Goal: Task Accomplishment & Management: Use online tool/utility

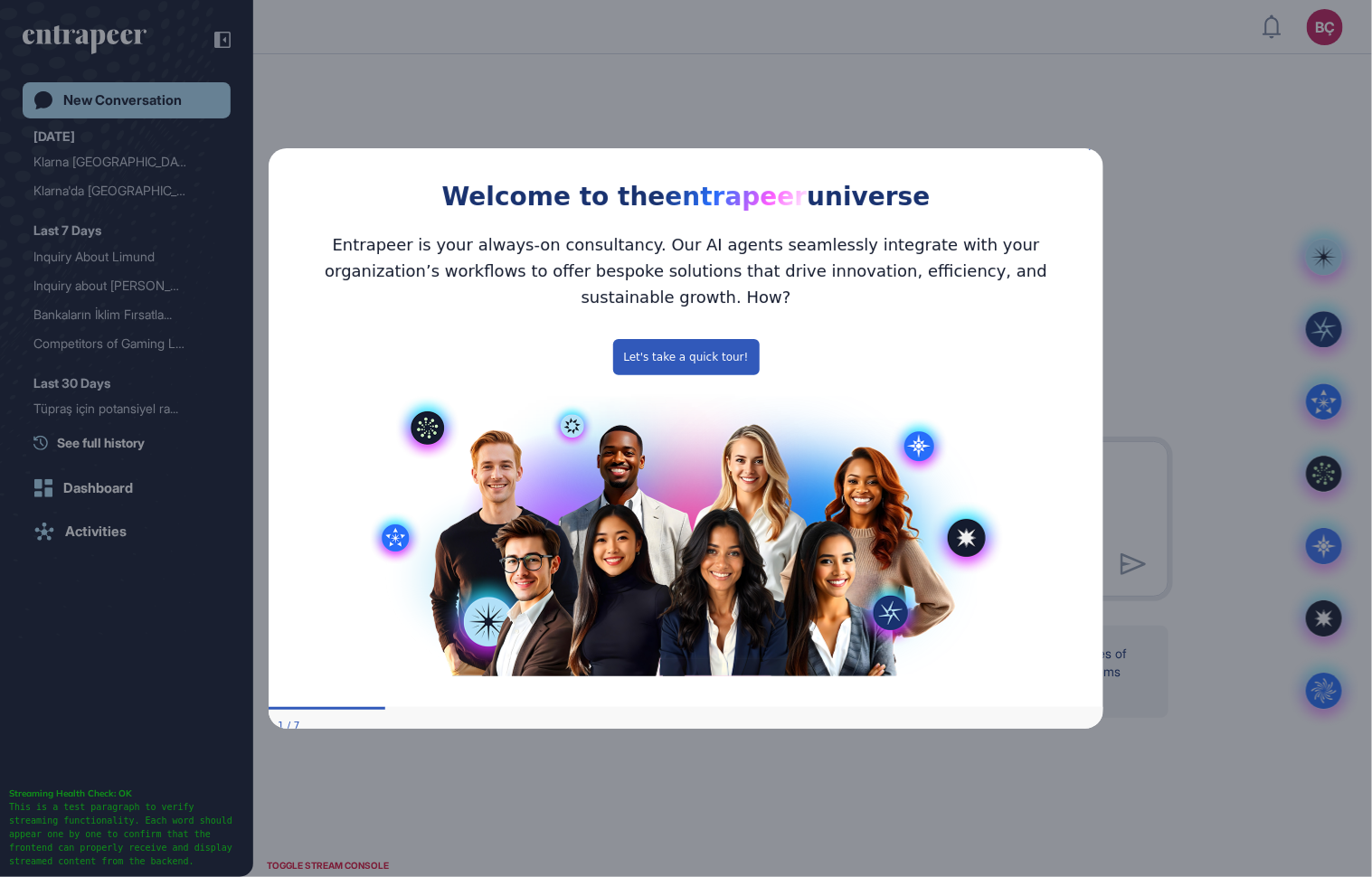
click at [1092, 149] on icon "Close Preview" at bounding box center [1092, 146] width 7 height 7
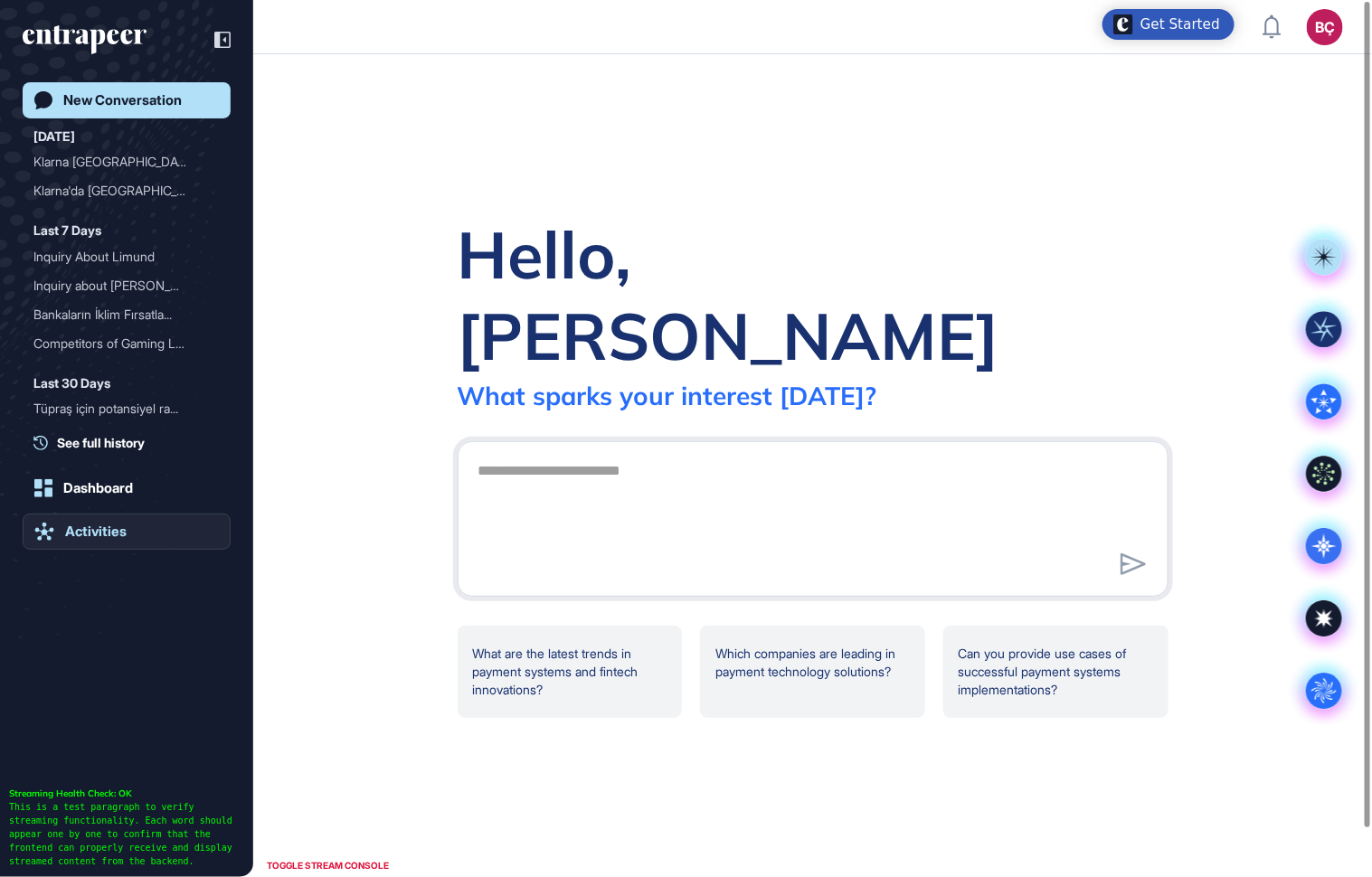
click at [99, 531] on div "Activities" at bounding box center [95, 532] width 61 height 17
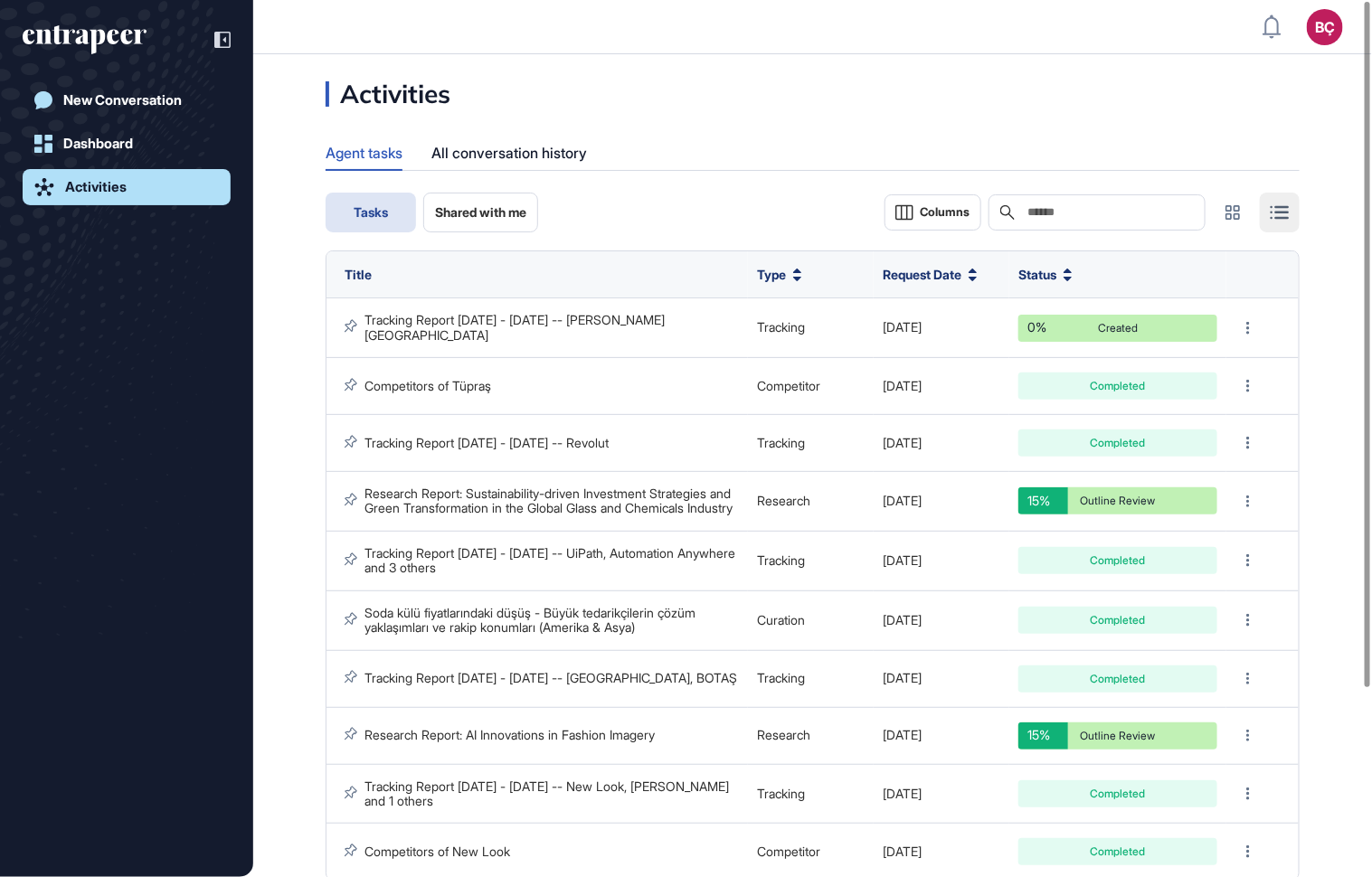
click at [1025, 219] on input "text" at bounding box center [1109, 212] width 168 height 15
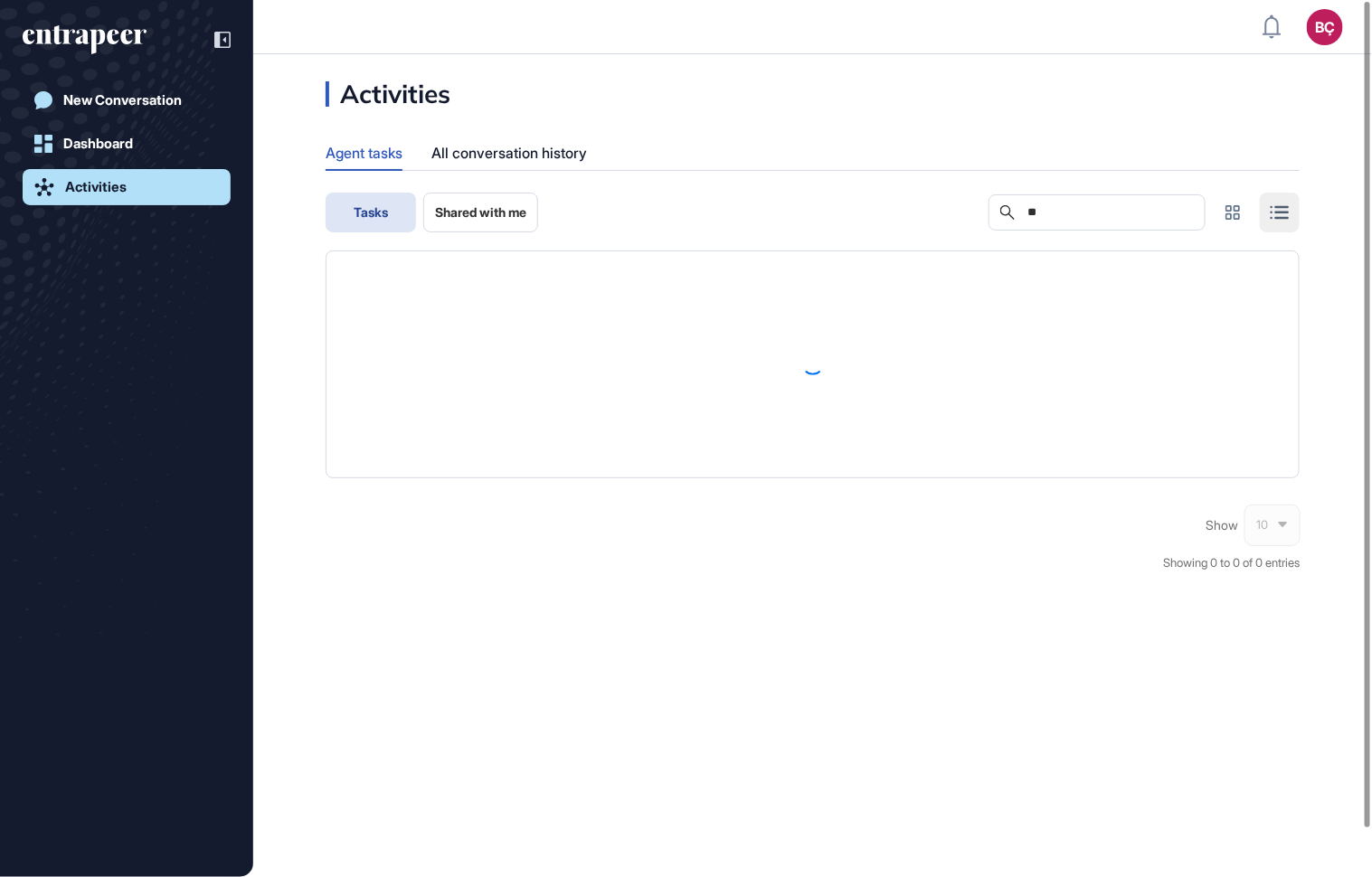
type input "*"
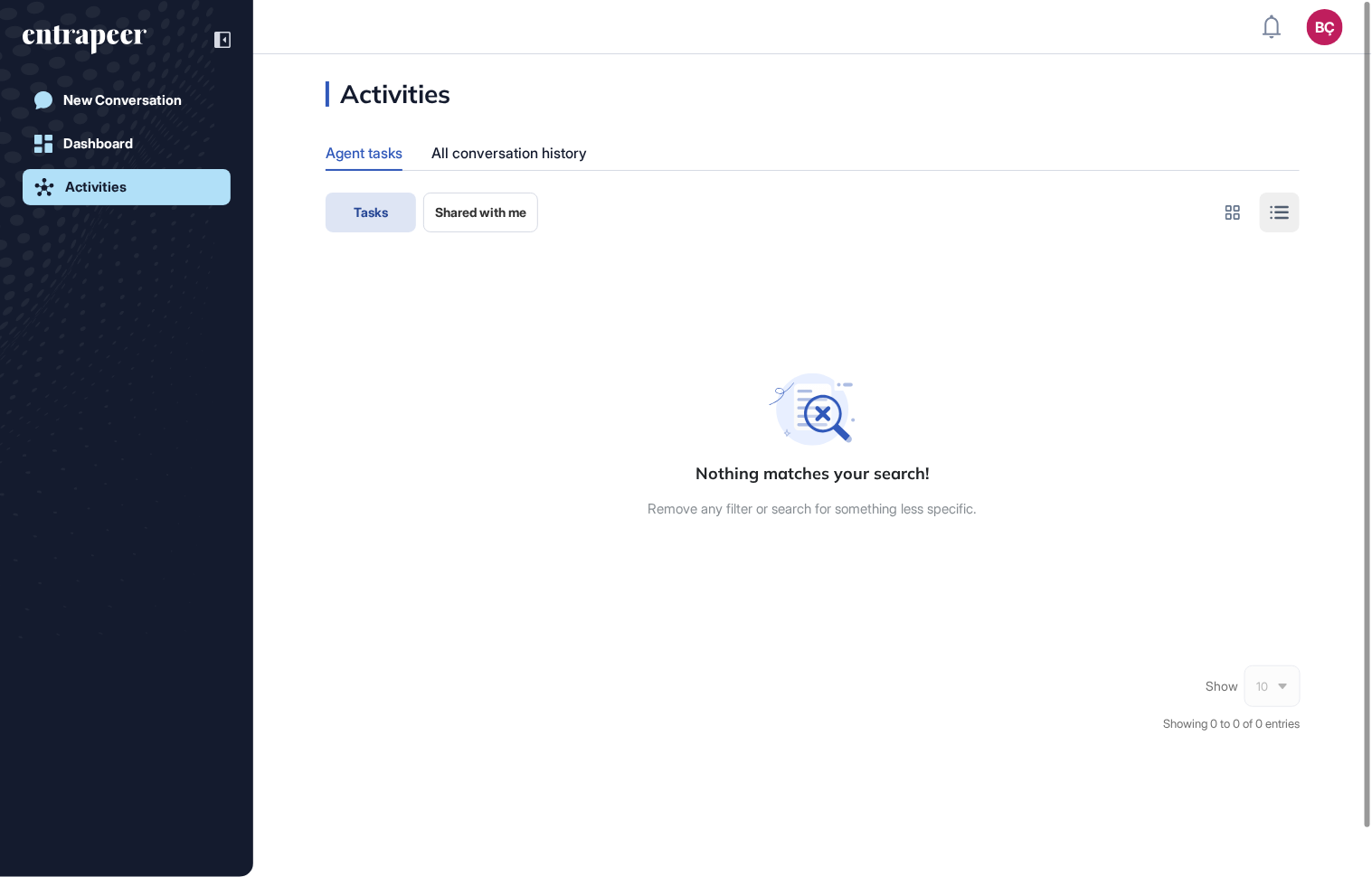
click at [578, 90] on div "Activities Agent tasks All conversation history Tasks Shared with me Nothing ma…" at bounding box center [812, 416] width 1119 height 670
click at [373, 201] on button "Tasks" at bounding box center [371, 212] width 91 height 40
click at [177, 172] on link "Activities" at bounding box center [126, 186] width 208 height 36
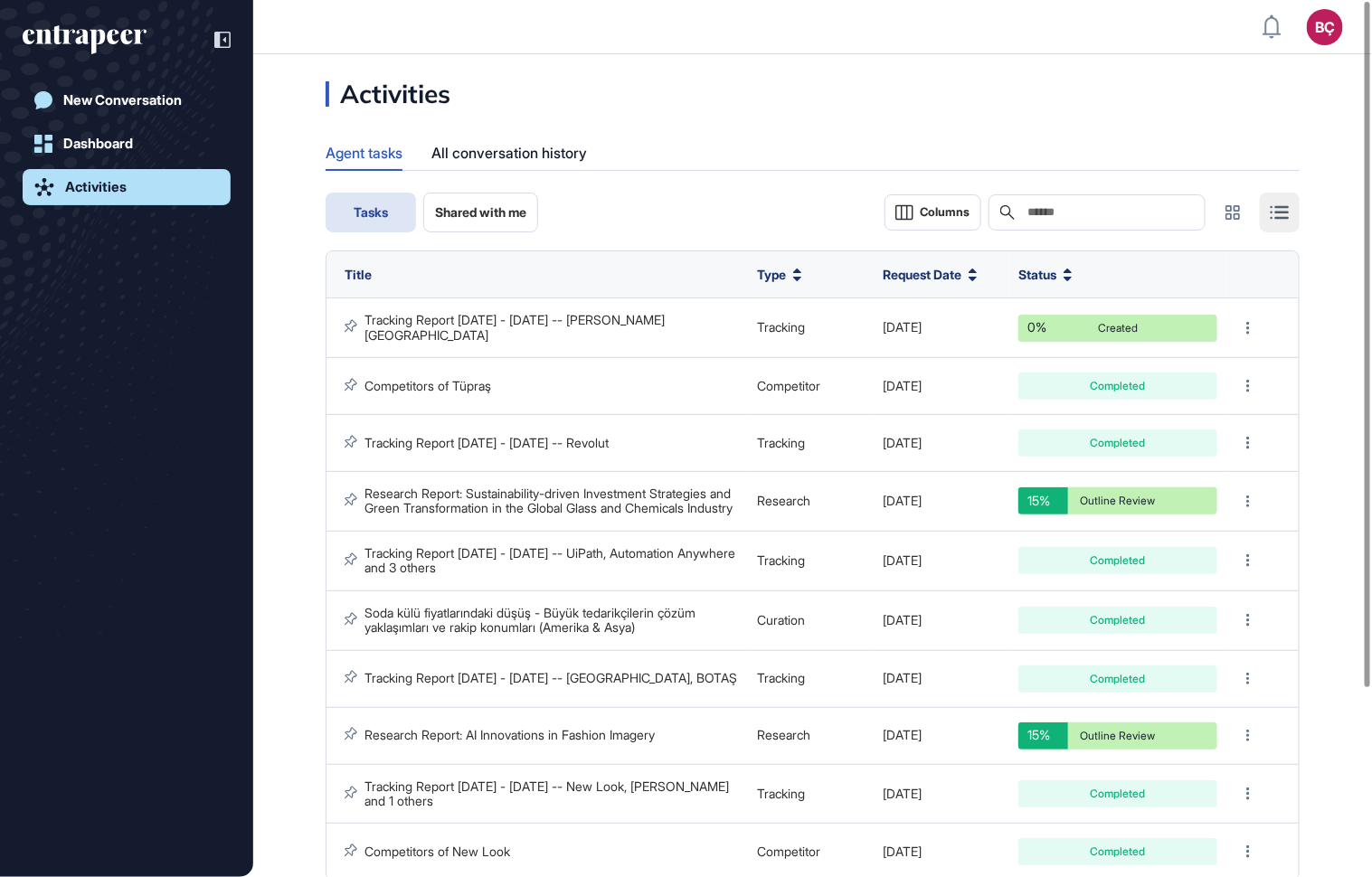
click at [1137, 213] on input "text" at bounding box center [1109, 212] width 168 height 15
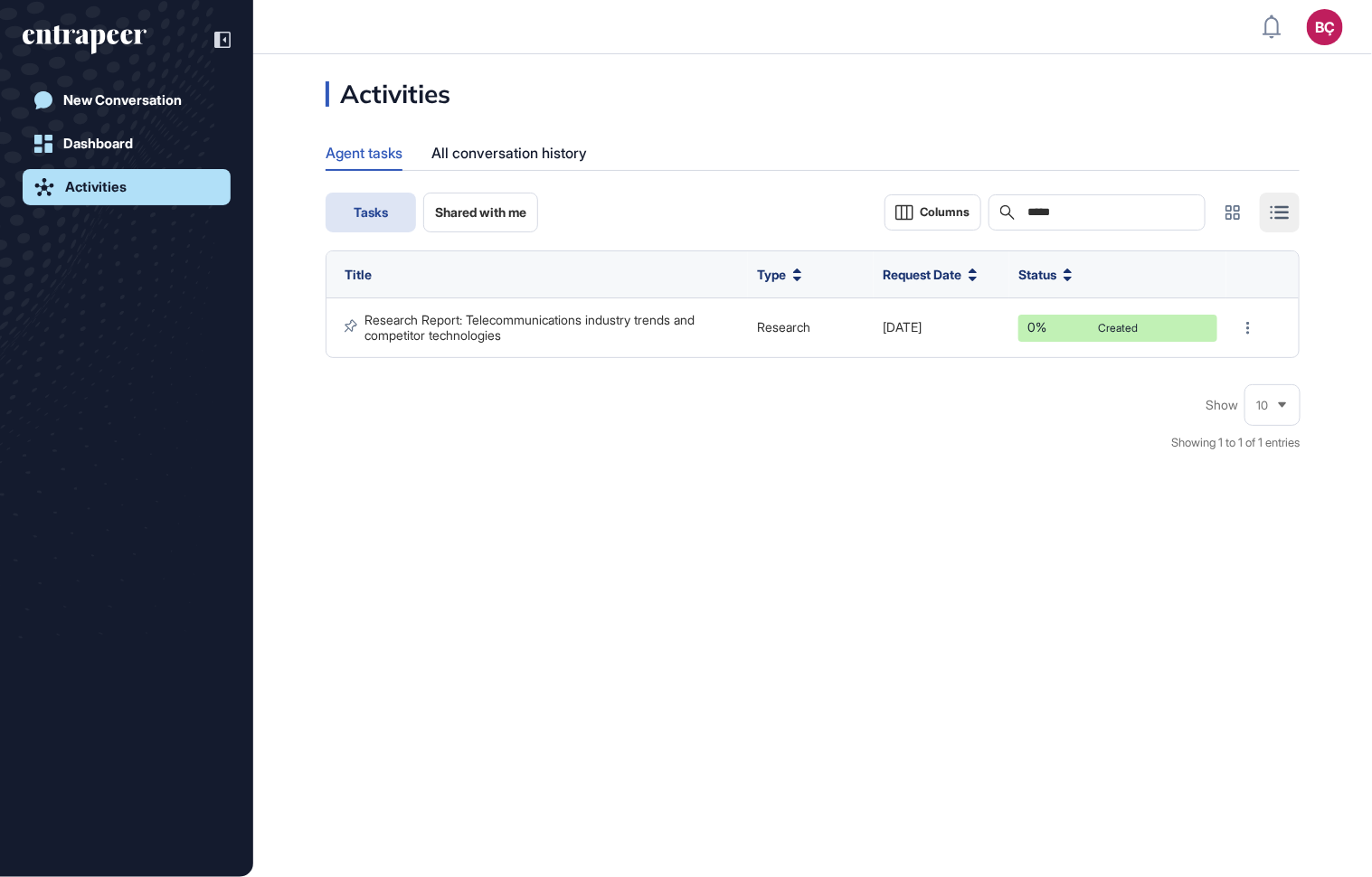
type input "*****"
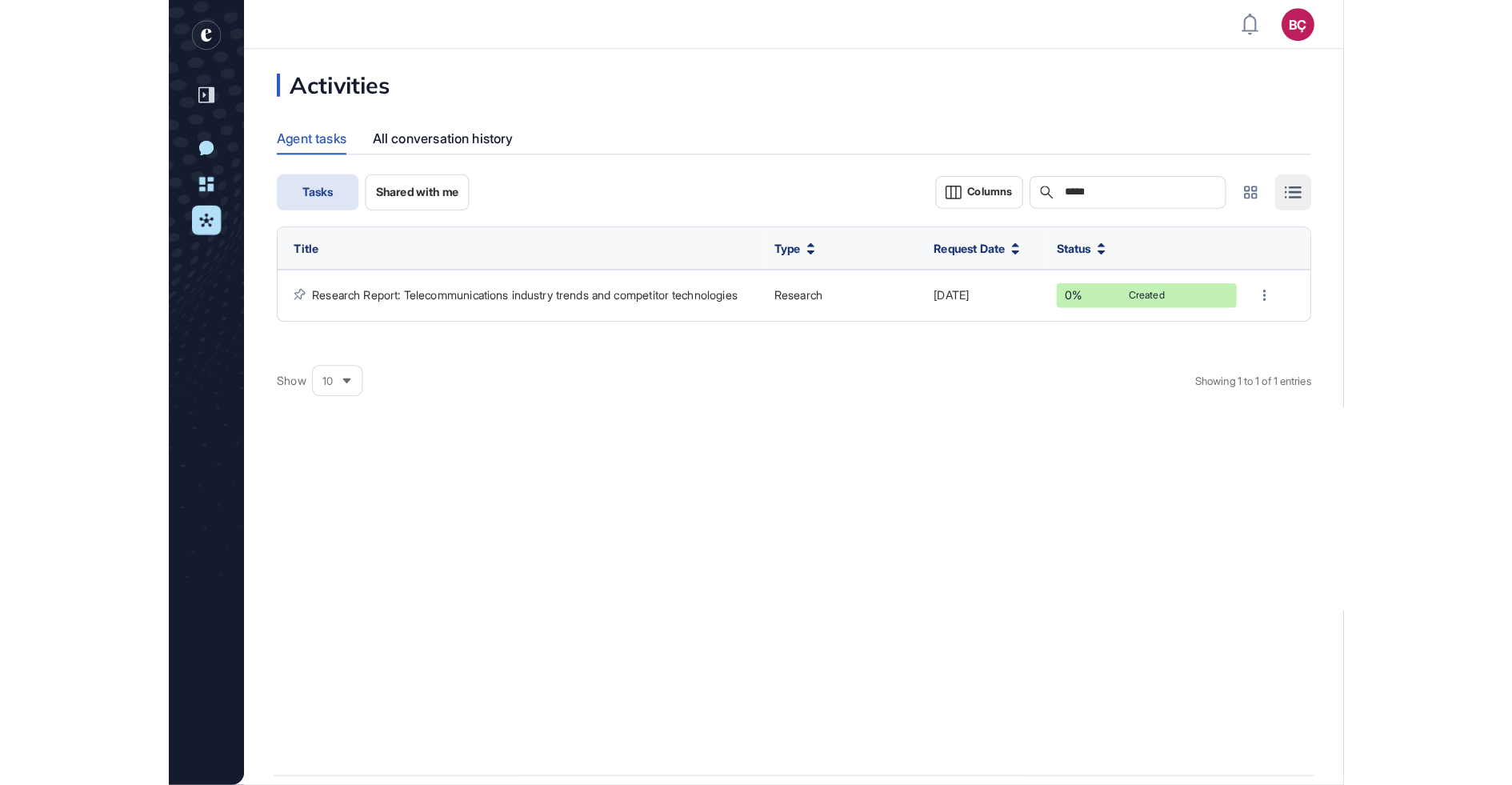
scroll to position [767, 1149]
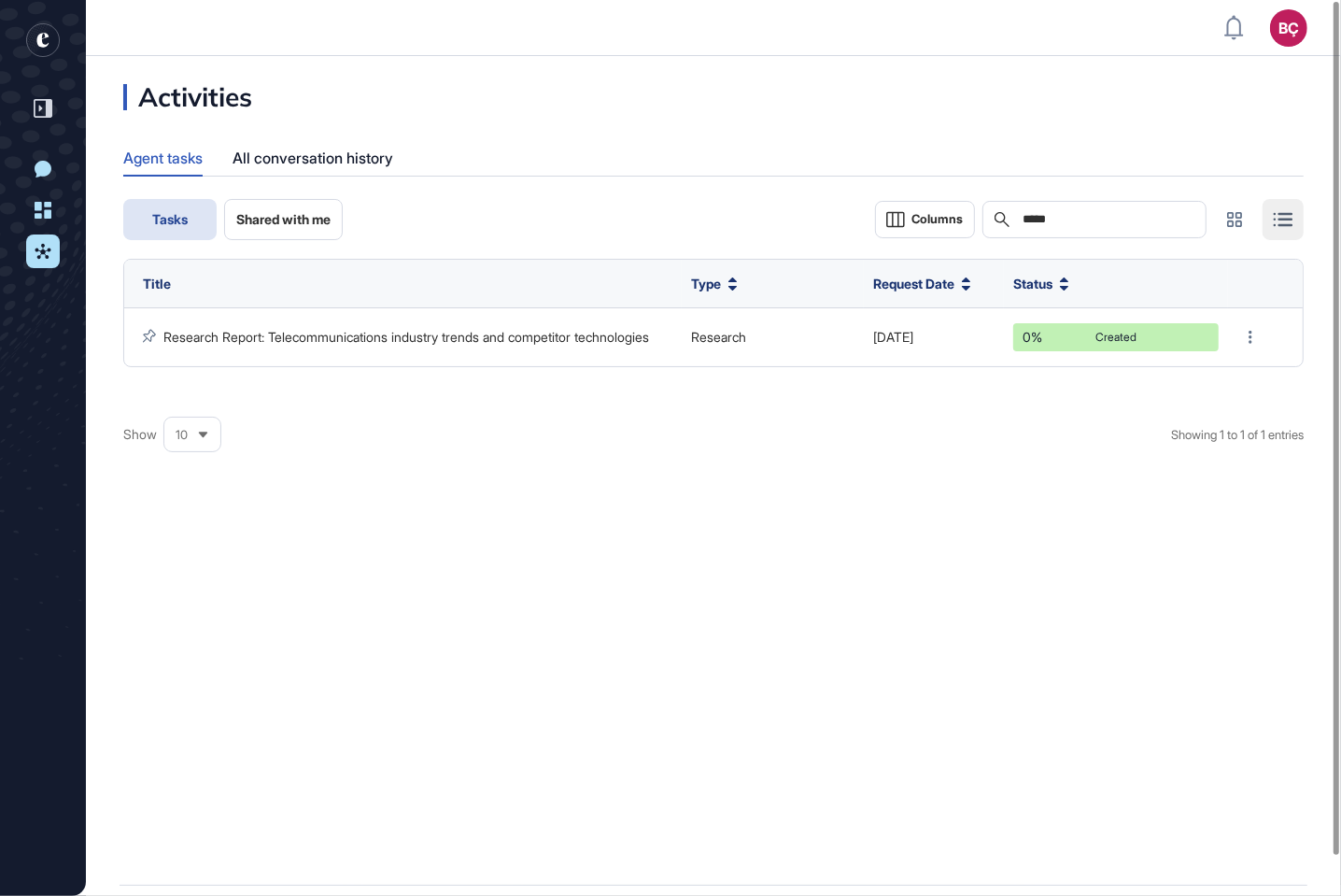
click at [48, 35] on icon "entrapeer-logo" at bounding box center [42, 40] width 12 height 15
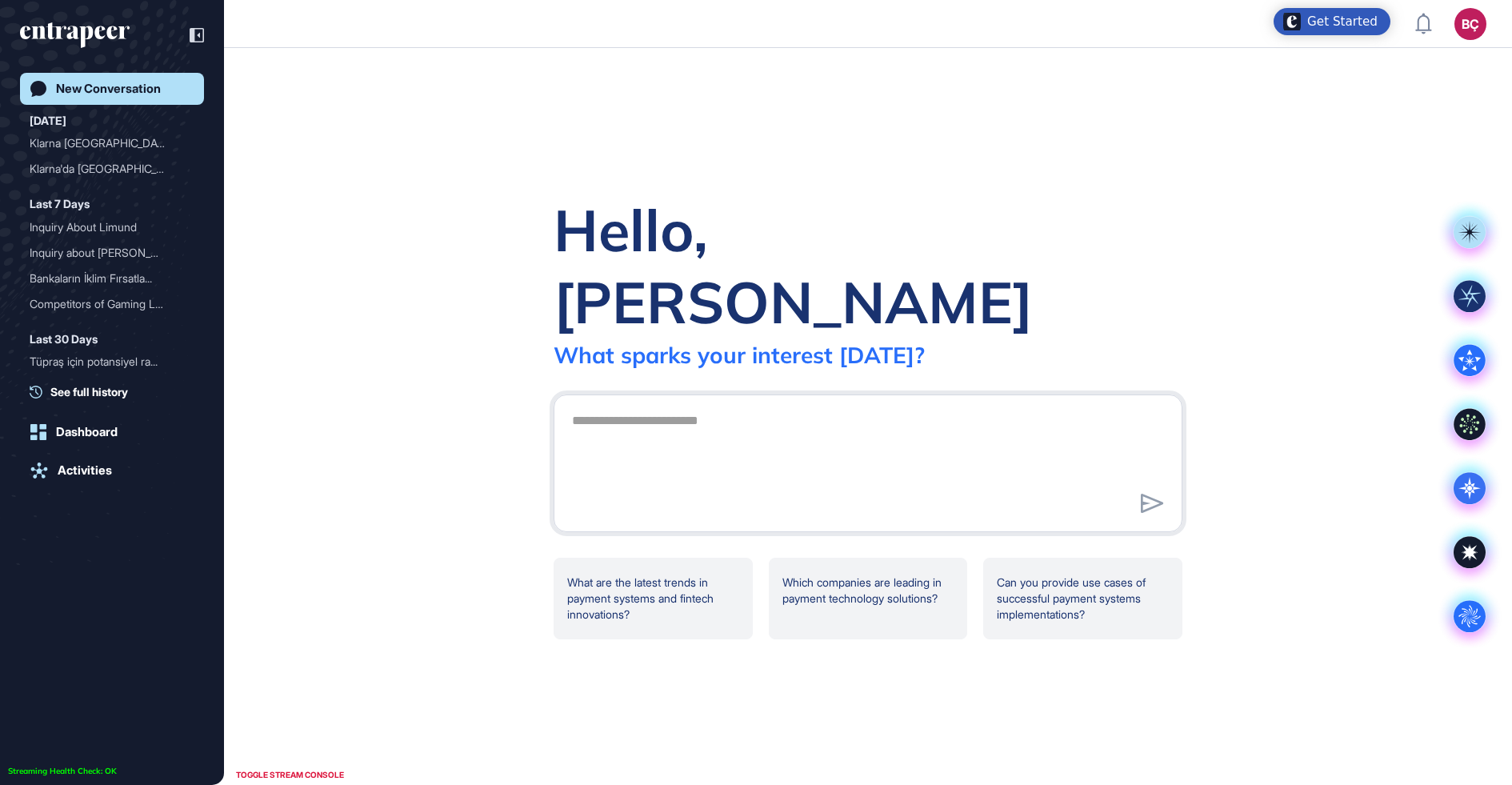
scroll to position [785, 1512]
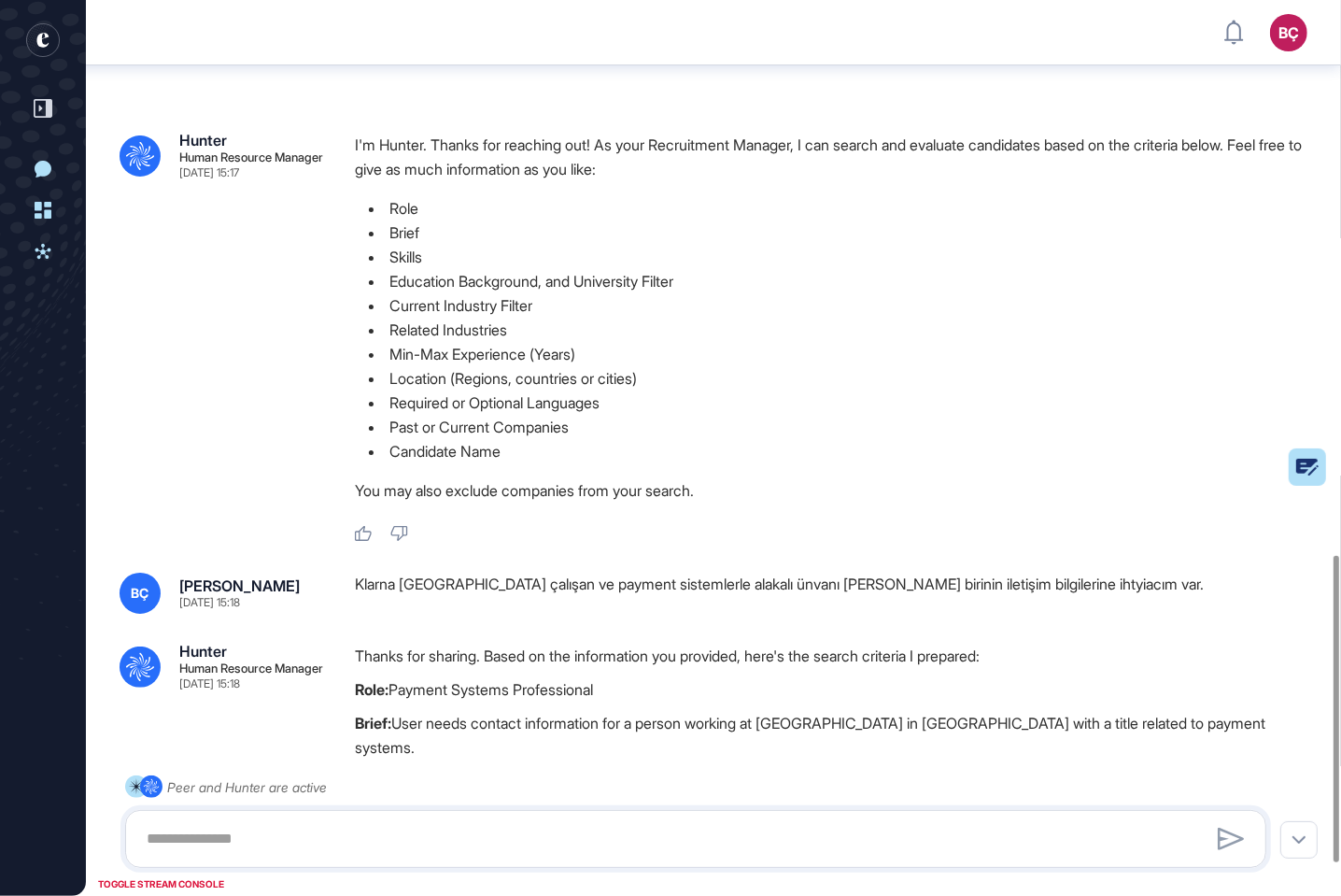
scroll to position [1621, 0]
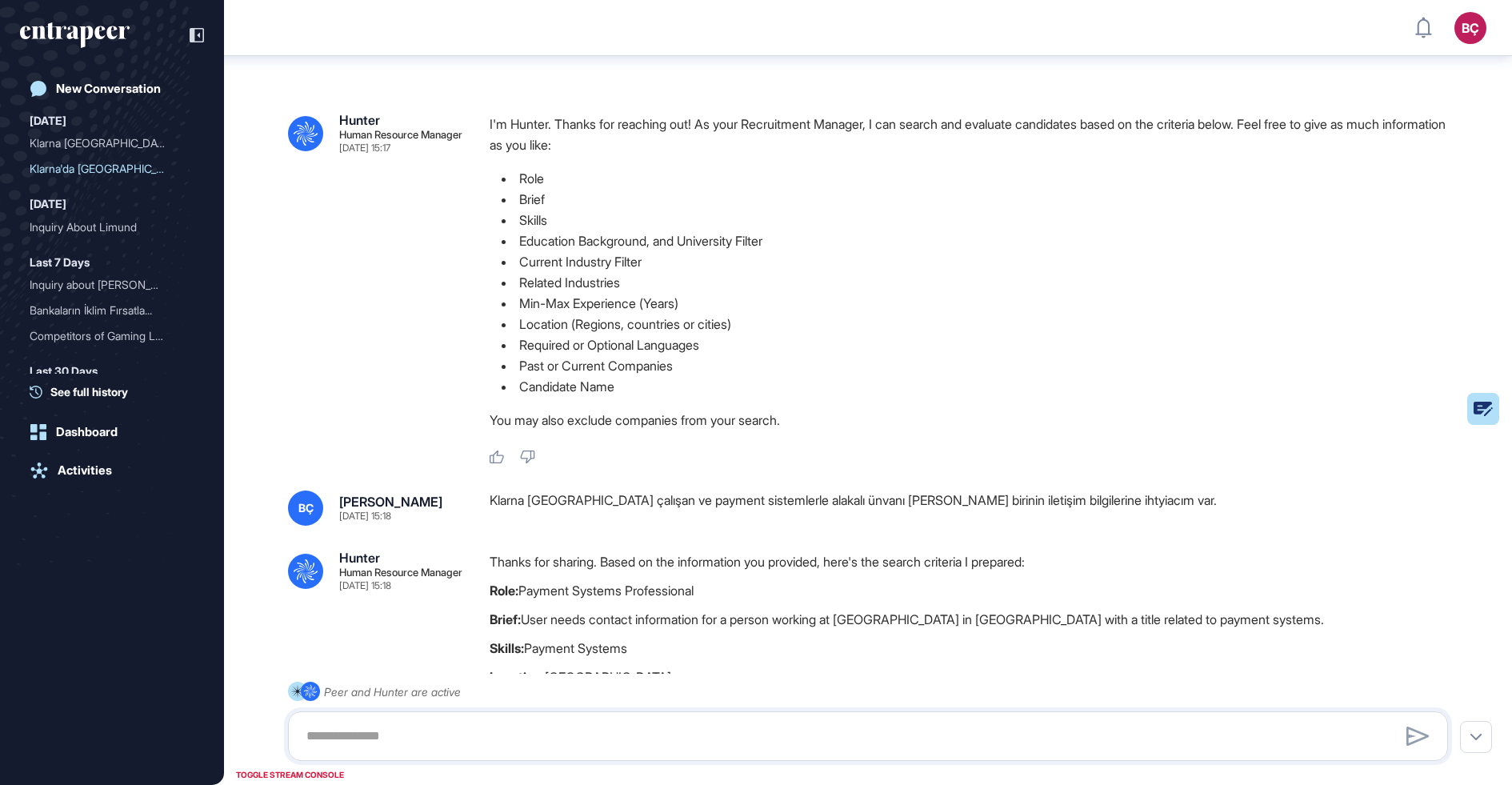
scroll to position [1326, 0]
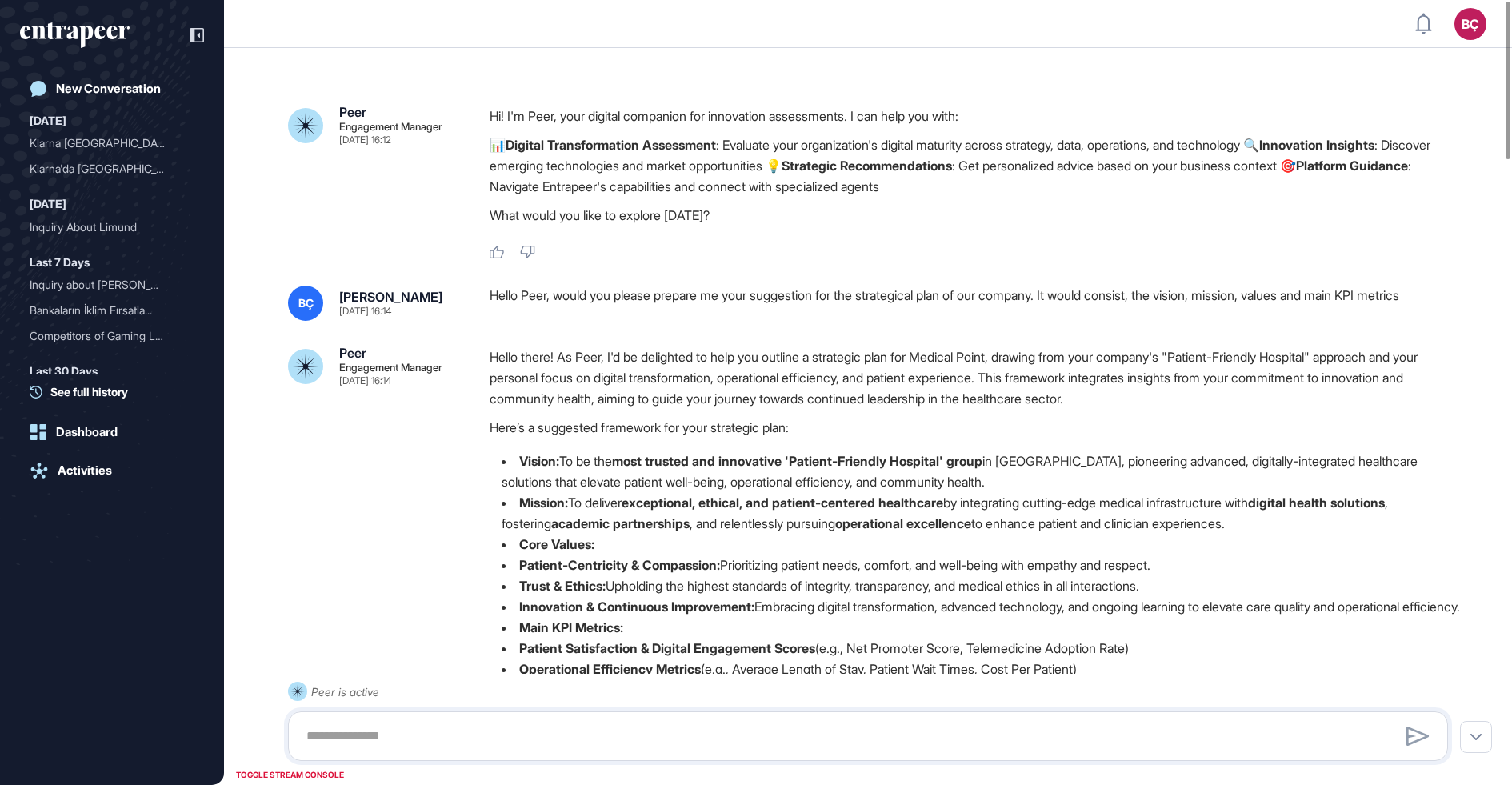
scroll to position [1, 1]
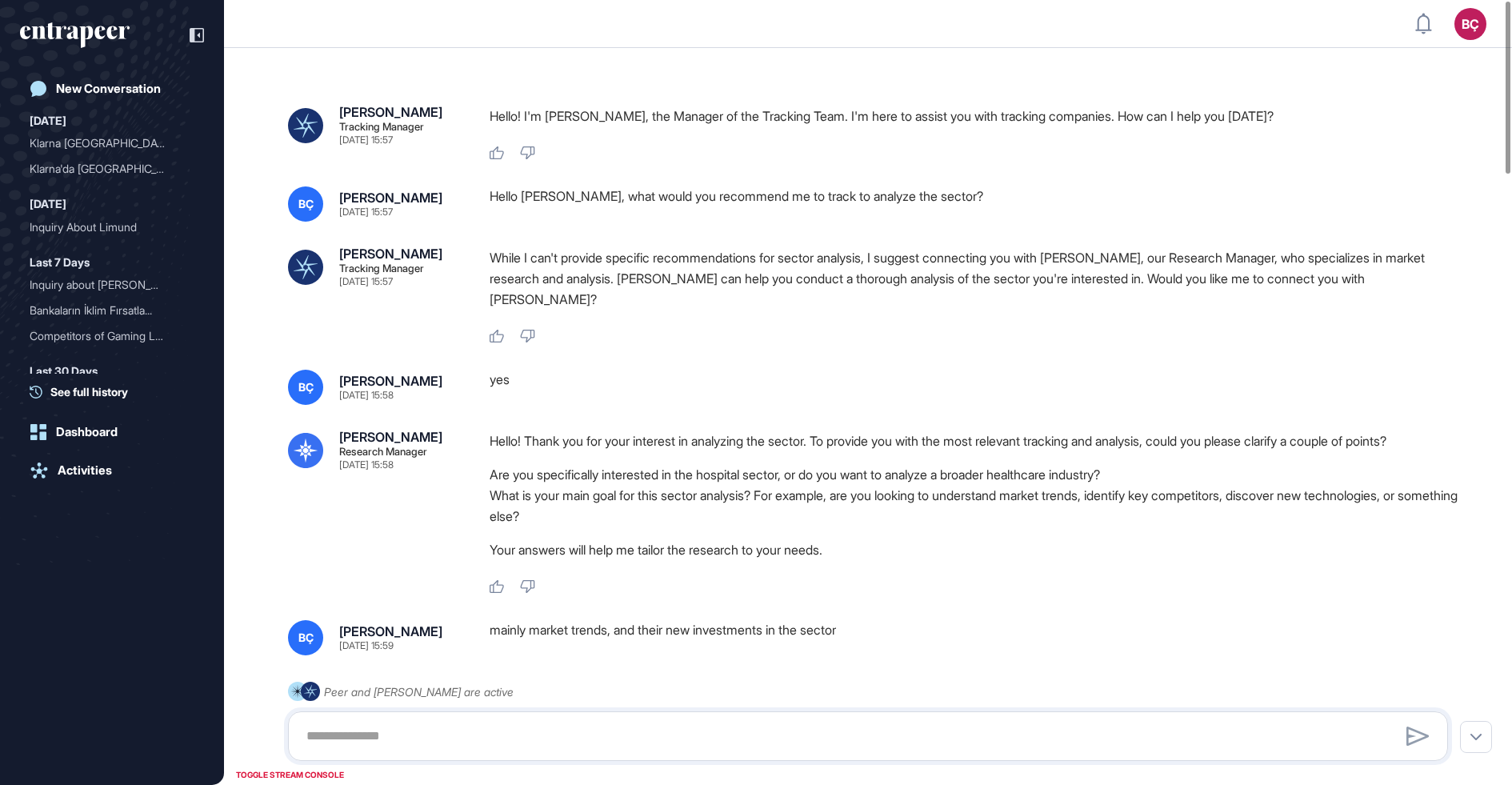
scroll to position [1, 1]
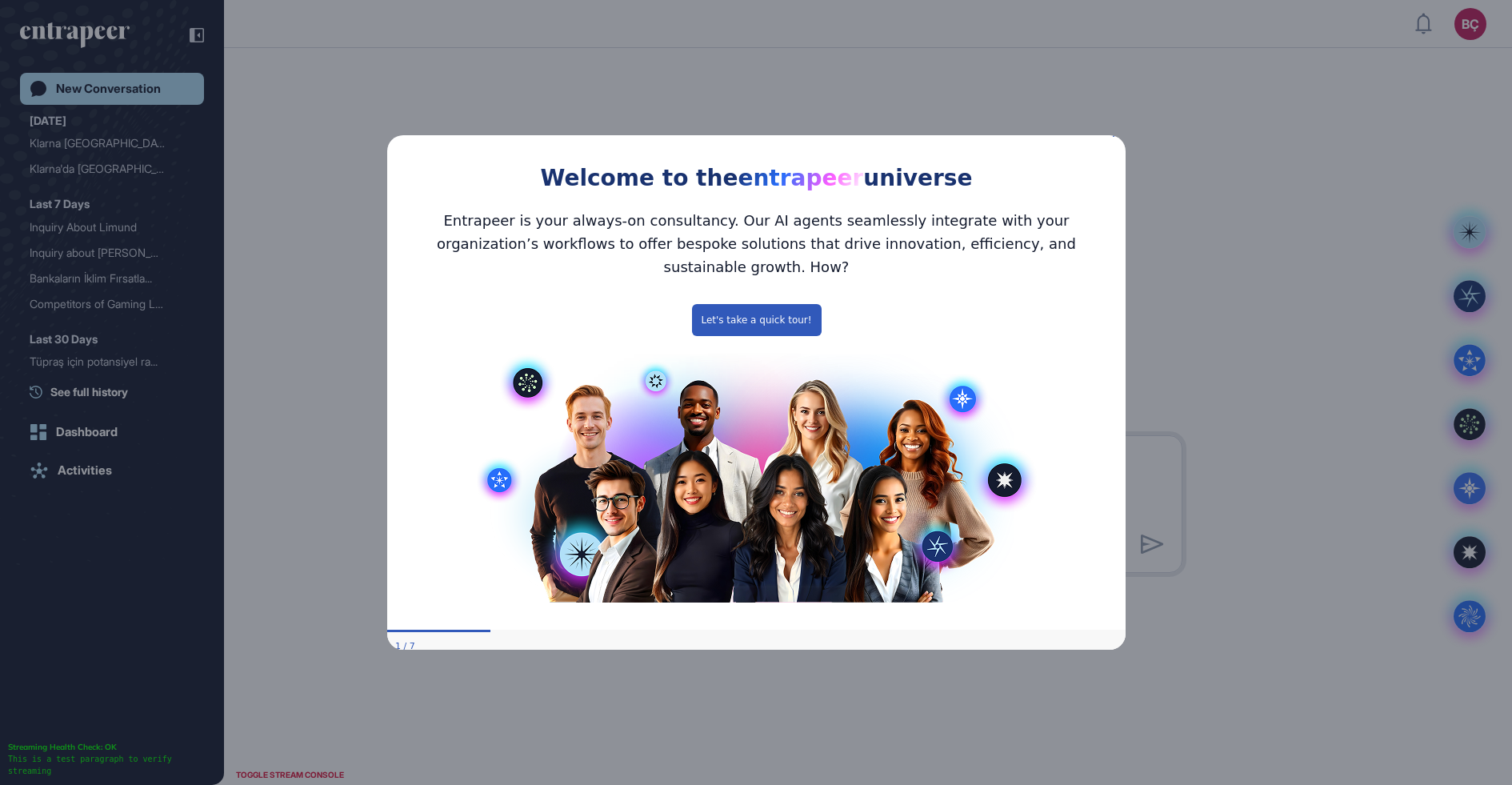
click at [1111, 144] on div "Welcome to the entrapeer universe" at bounding box center [755, 160] width 739 height 73
click at [1114, 137] on icon "Close Preview" at bounding box center [1115, 134] width 7 height 7
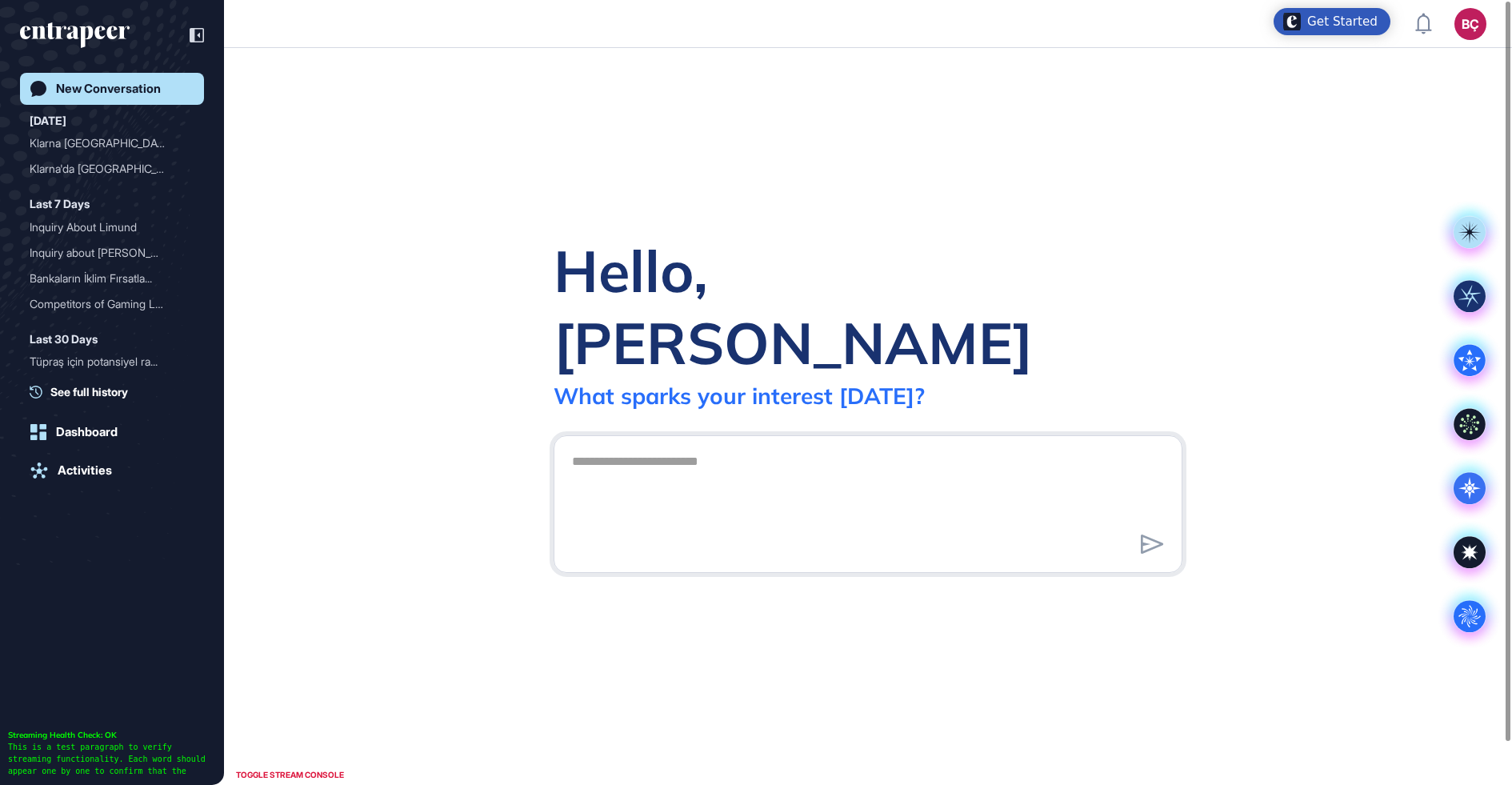
click at [1476, 40] on header "BÇ Admin Dashboard Dashboard Profile My Content Request More Data" at bounding box center [756, 24] width 1512 height 48
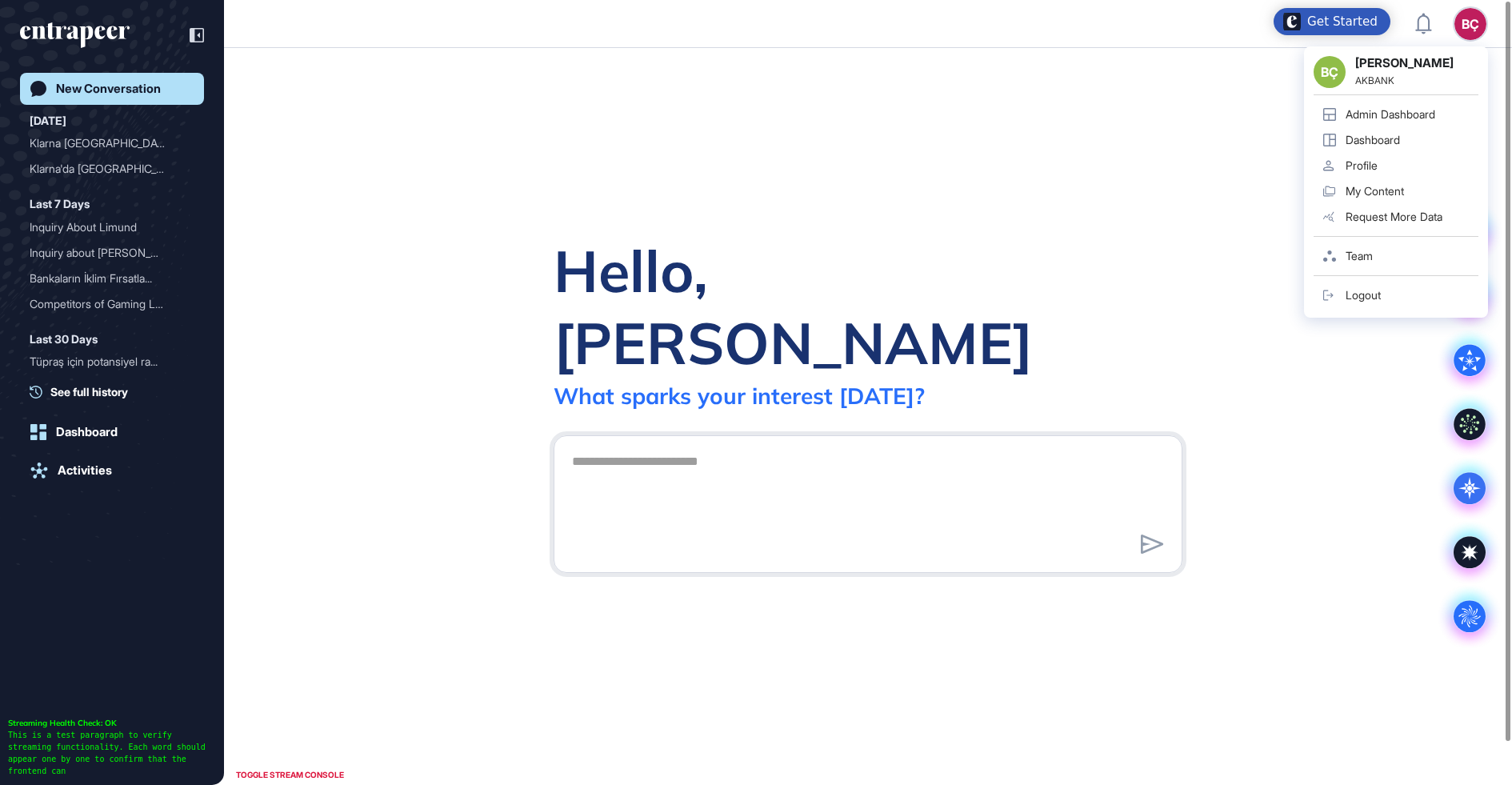
click at [1473, 25] on div "BÇ" at bounding box center [1470, 24] width 32 height 32
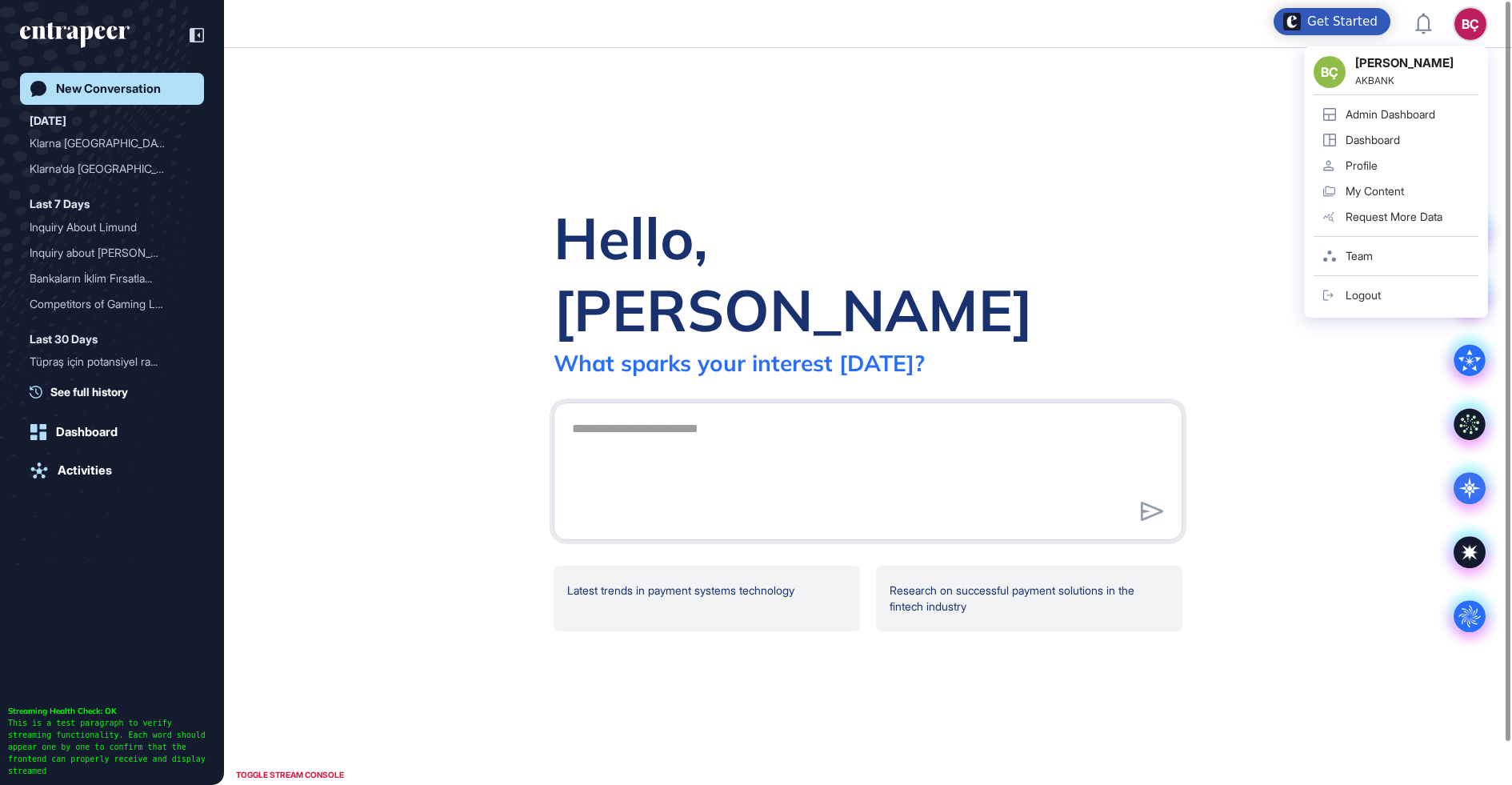
click at [1443, 111] on link "Admin Dashboard" at bounding box center [1396, 114] width 165 height 25
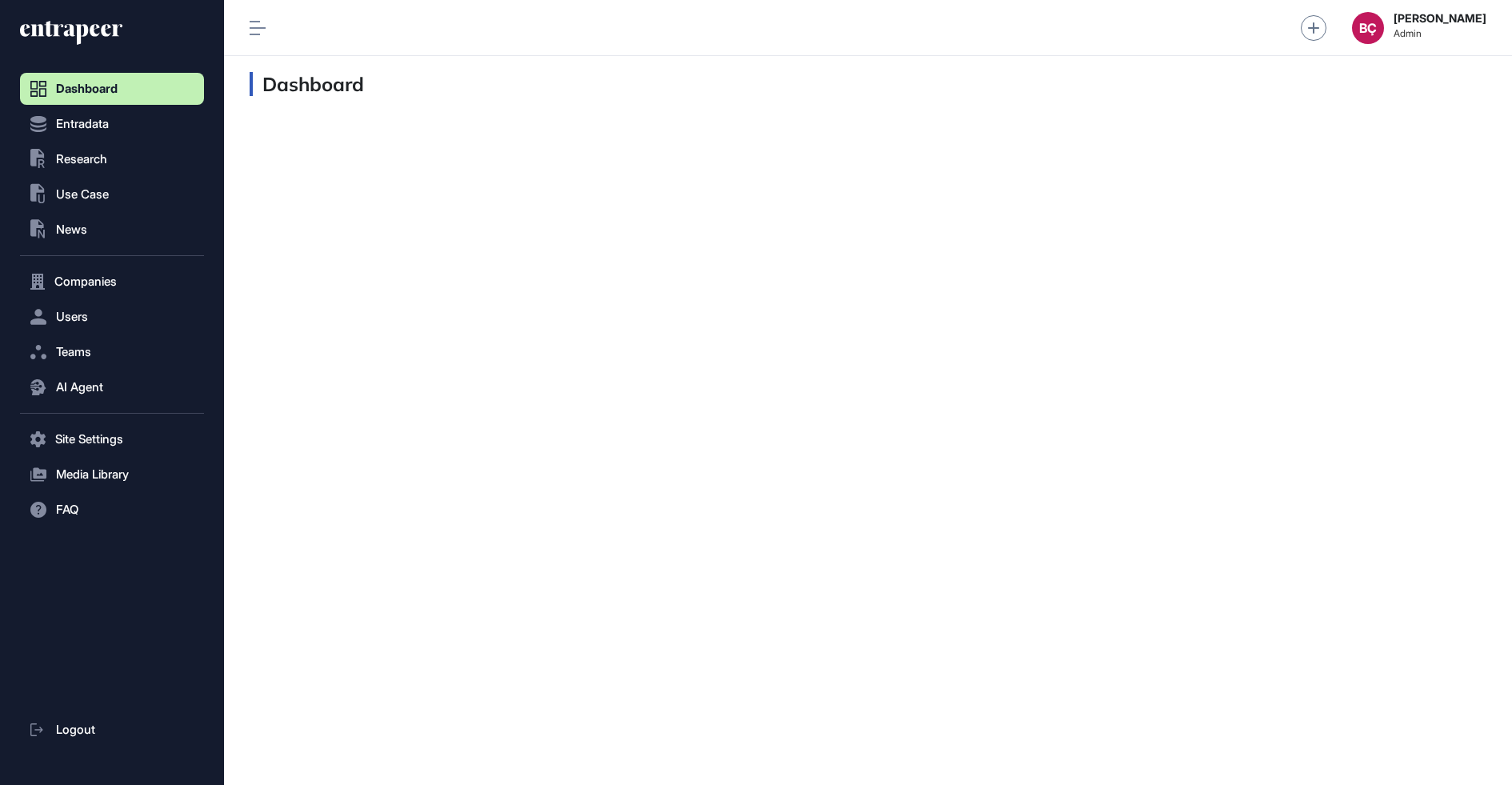
scroll to position [1, 1]
click at [75, 398] on button "AI Agent" at bounding box center [112, 387] width 184 height 32
click at [78, 445] on span "Messages" at bounding box center [77, 450] width 51 height 13
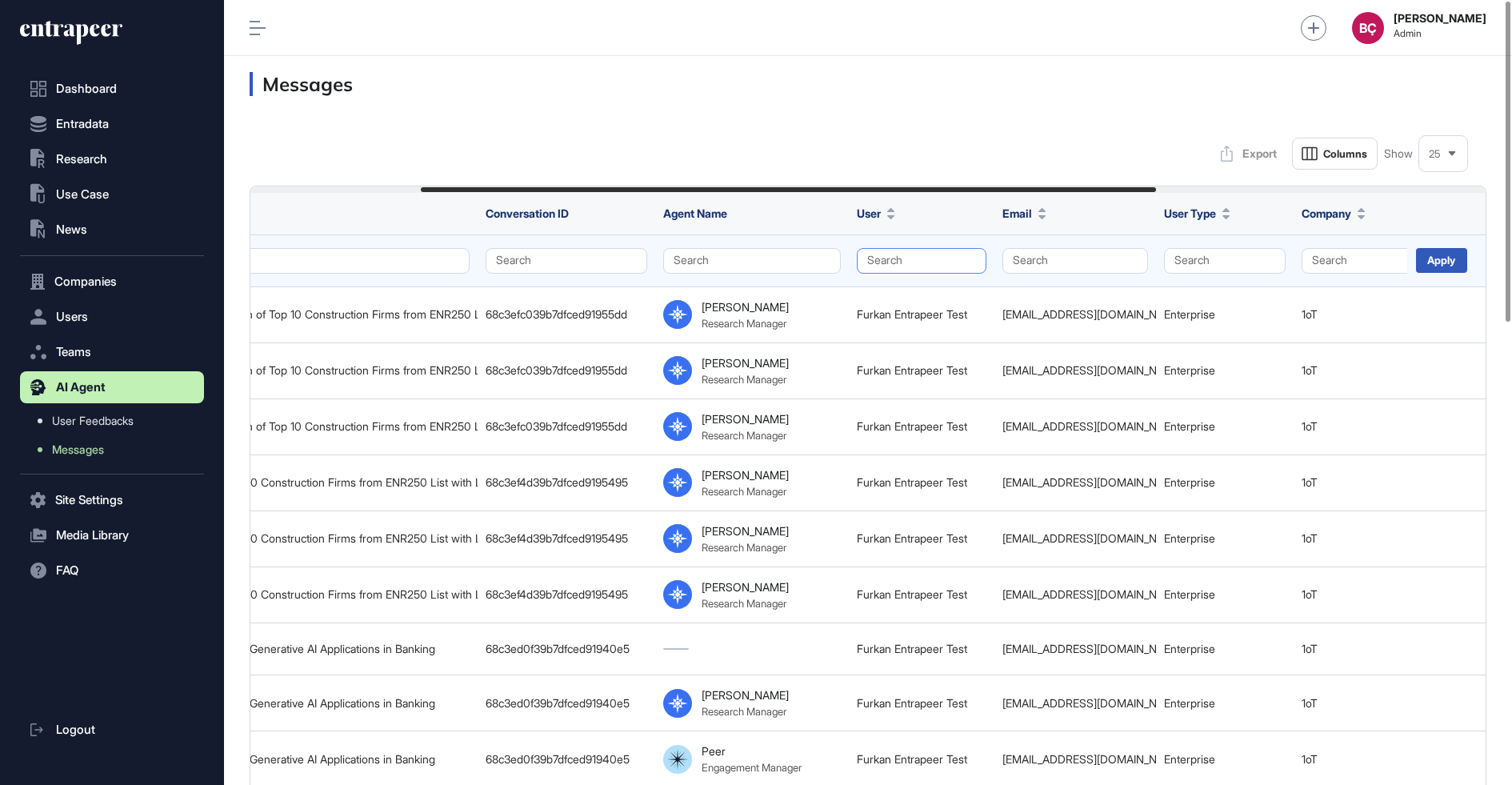
scroll to position [0, 285]
click at [1342, 254] on button "Search" at bounding box center [1392, 260] width 178 height 25
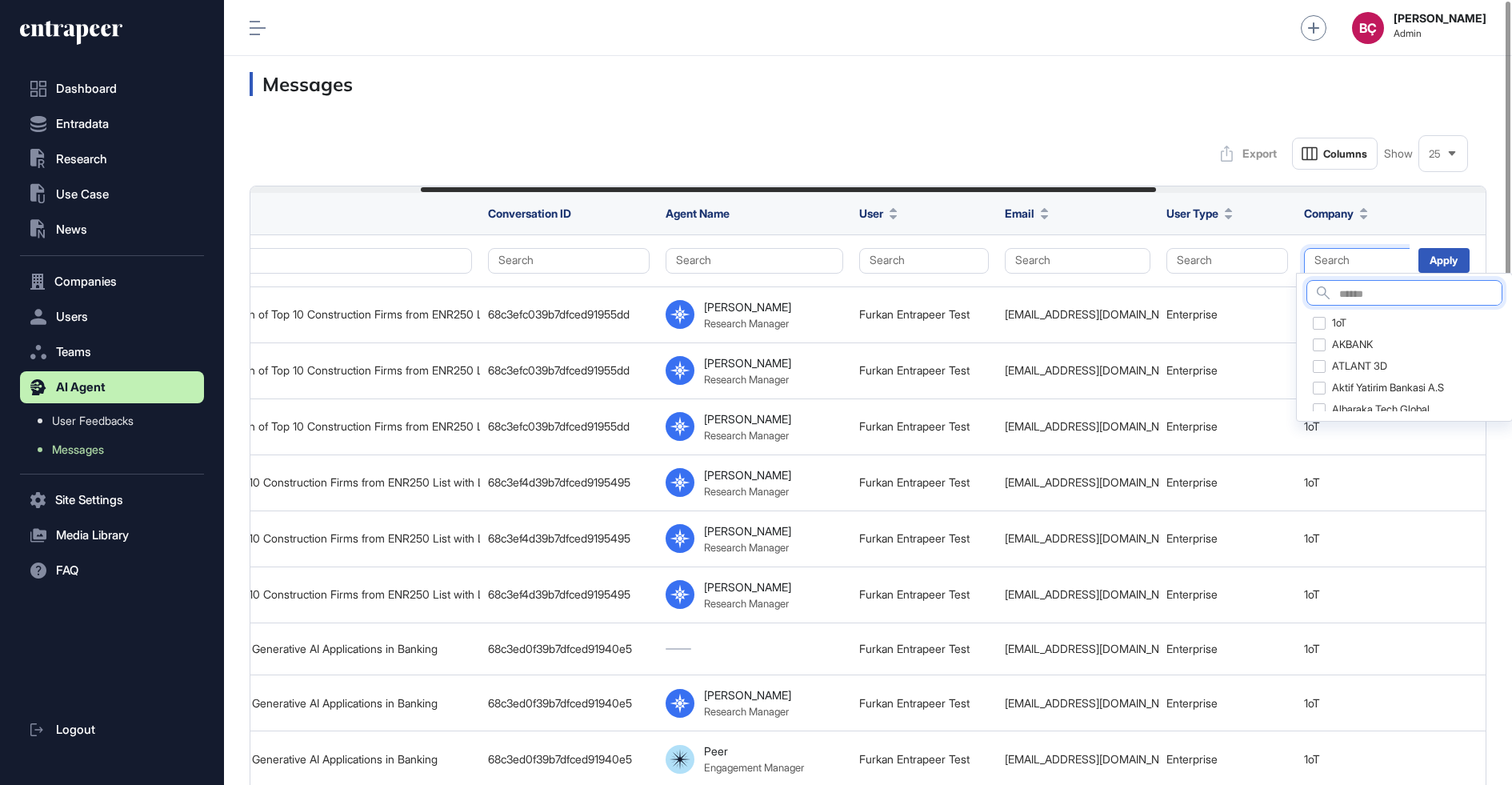
click at [1341, 287] on input "text" at bounding box center [1420, 294] width 162 height 21
type input "*****"
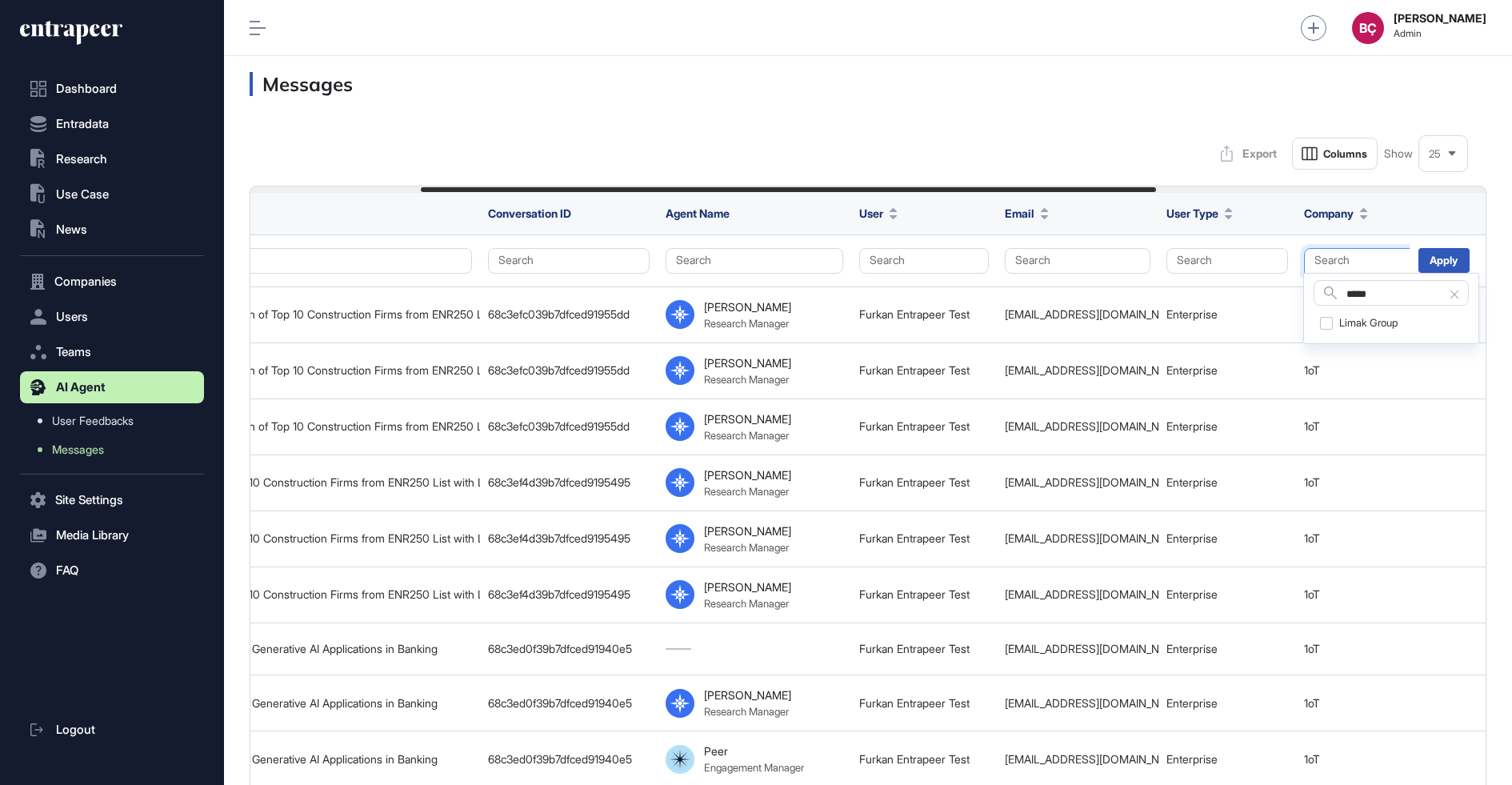
click at [1323, 327] on div "Limak Group" at bounding box center [1391, 323] width 154 height 22
click at [1441, 274] on div "Search ***** 1oT Limak Group AKBANK ATLANT 3D Aktif Yatirim Bankasi A.S Albarak…" at bounding box center [1391, 320] width 176 height 94
click at [1441, 273] on div "Search ***** 1oT Limak Group AKBANK ATLANT 3D Aktif Yatirim Bankasi A.S Albarak…" at bounding box center [1391, 320] width 176 height 94
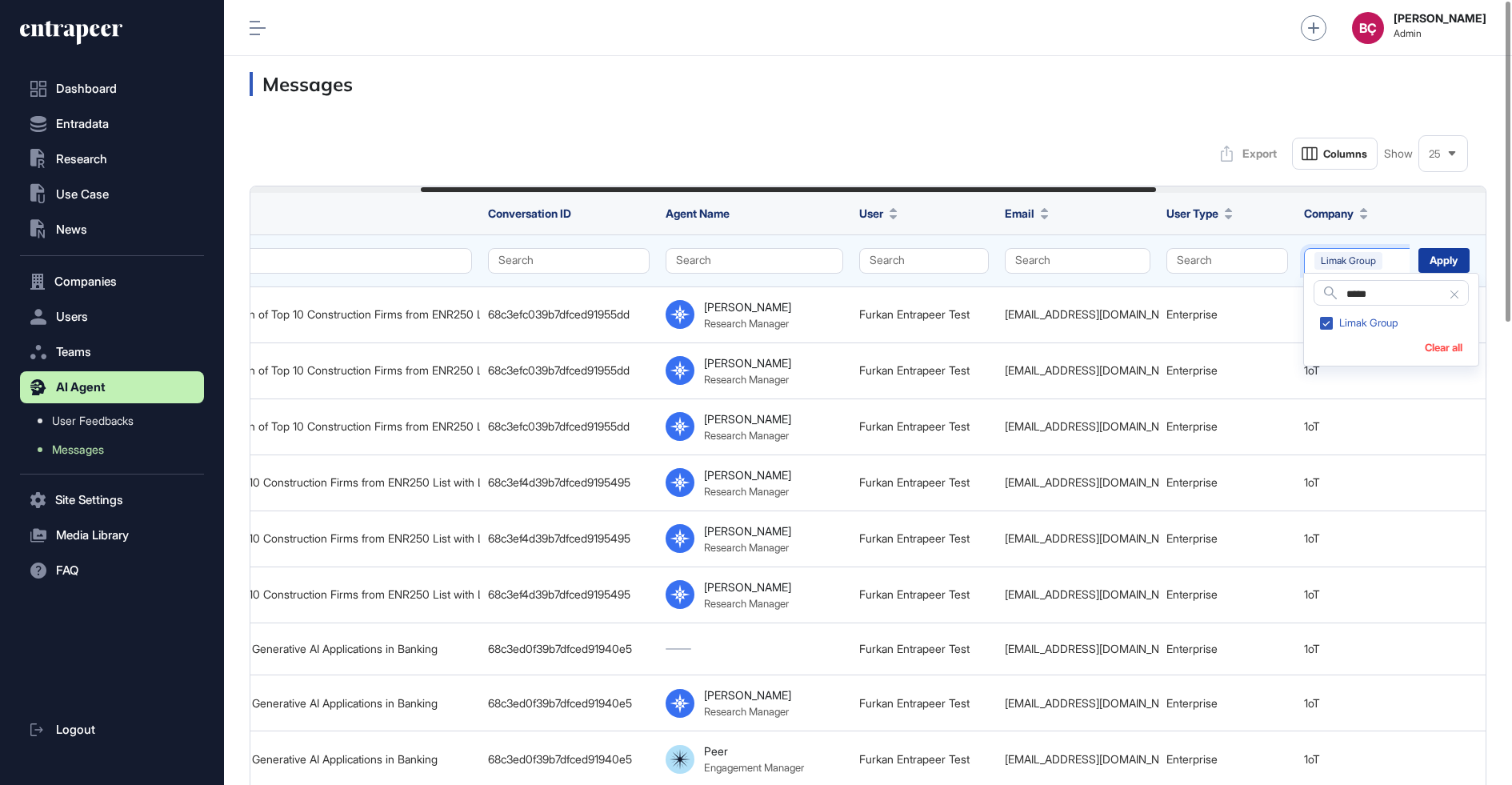
click at [1441, 268] on div "Apply" at bounding box center [1444, 260] width 51 height 25
